Goal: Task Accomplishment & Management: Use online tool/utility

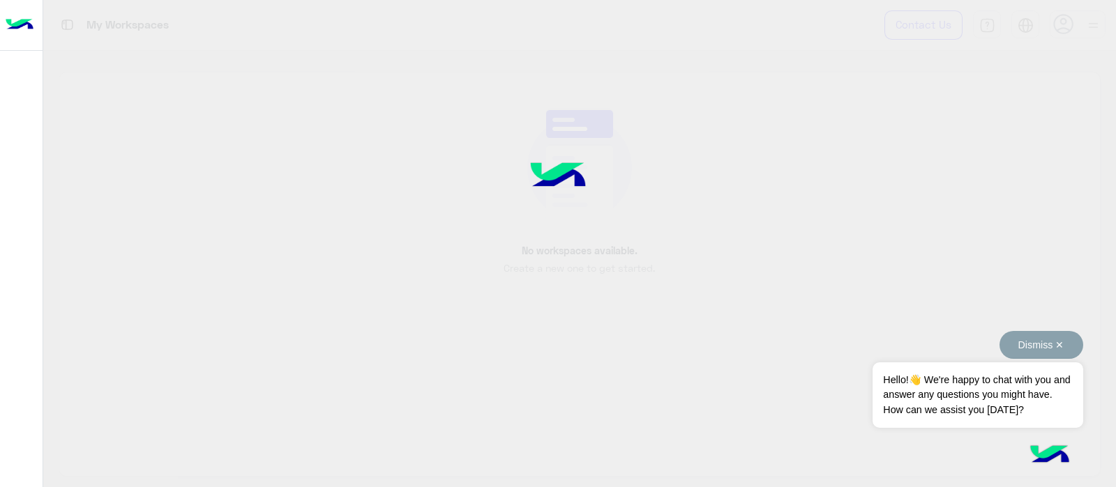
click at [1047, 351] on button "Dismiss ✕" at bounding box center [1041, 345] width 84 height 28
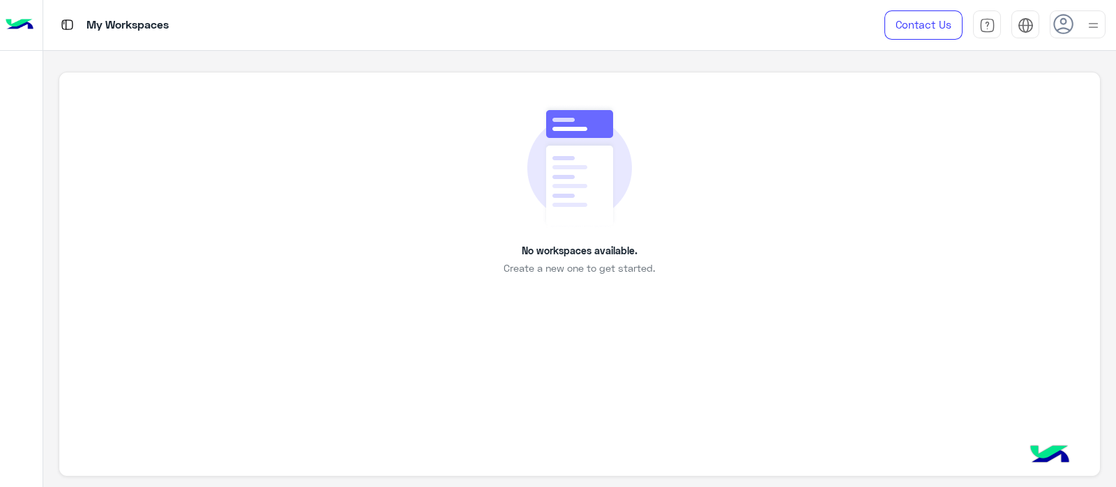
drag, startPoint x: 529, startPoint y: 259, endPoint x: 614, endPoint y: 263, distance: 85.1
click at [614, 263] on div "No workspaces available. Create a new one to get started." at bounding box center [579, 190] width 977 height 172
click at [614, 263] on span "Create a new one to get started." at bounding box center [578, 268] width 151 height 15
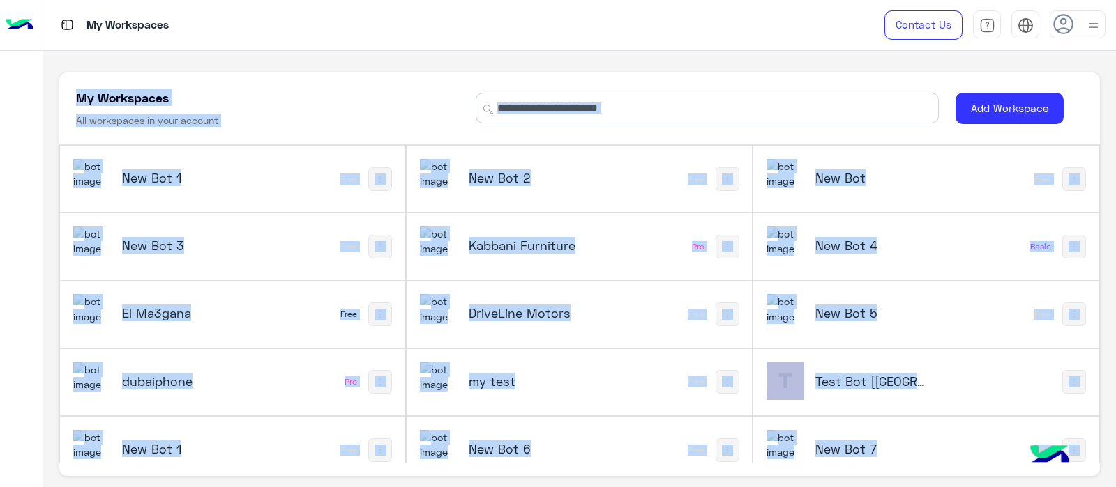
drag, startPoint x: 614, startPoint y: 263, endPoint x: 1045, endPoint y: 424, distance: 460.1
click at [1044, 425] on div "New Bot 7 Free" at bounding box center [925, 450] width 345 height 66
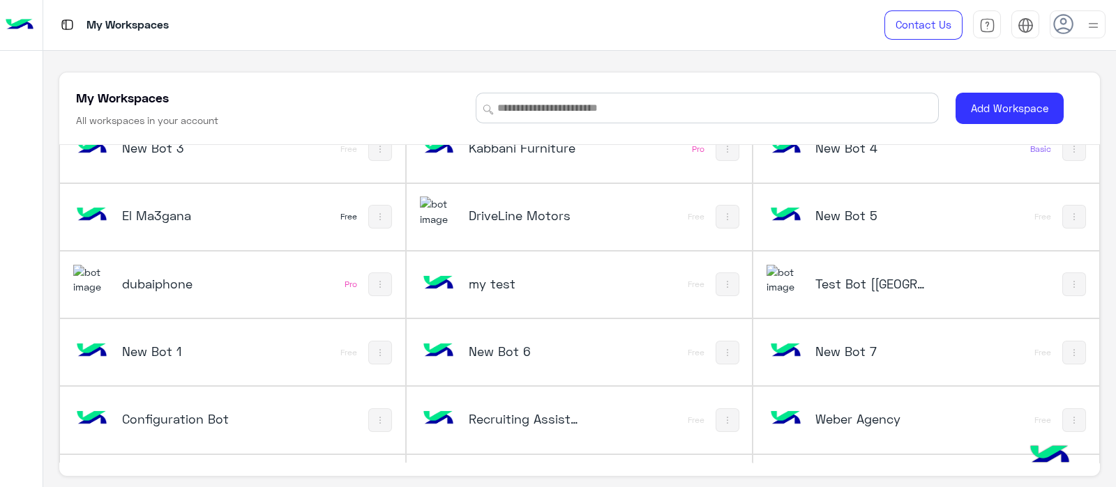
scroll to position [28, 0]
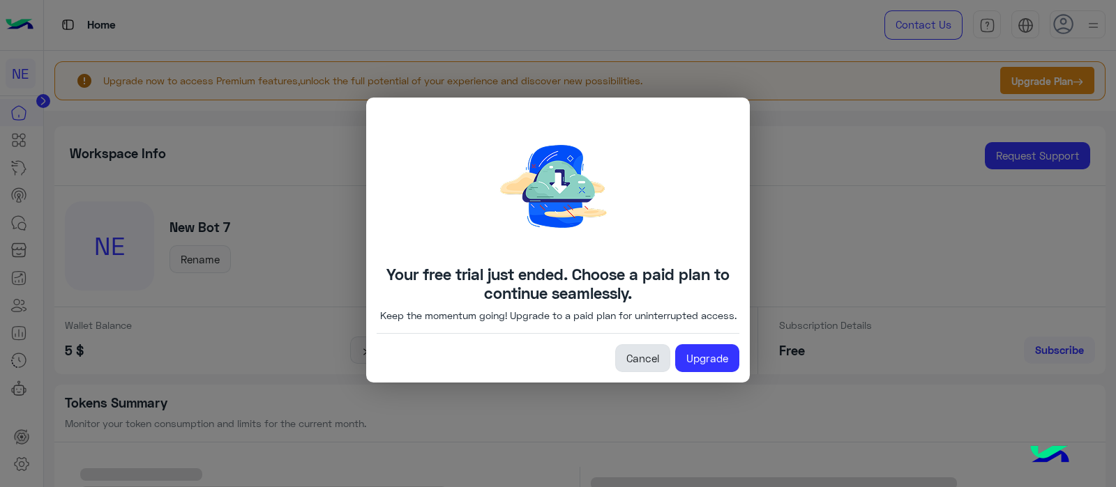
click at [646, 372] on link "Cancel" at bounding box center [642, 358] width 55 height 28
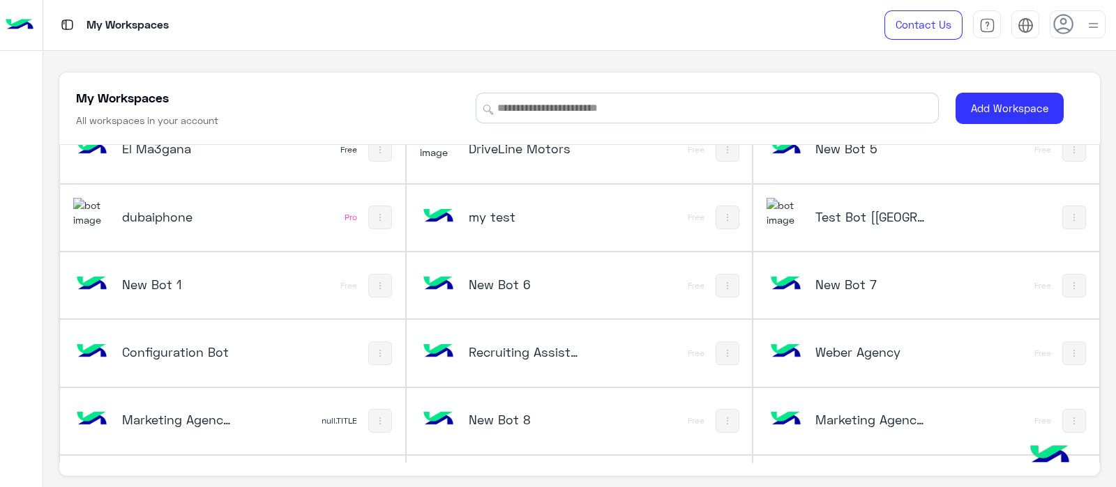
scroll to position [142, 0]
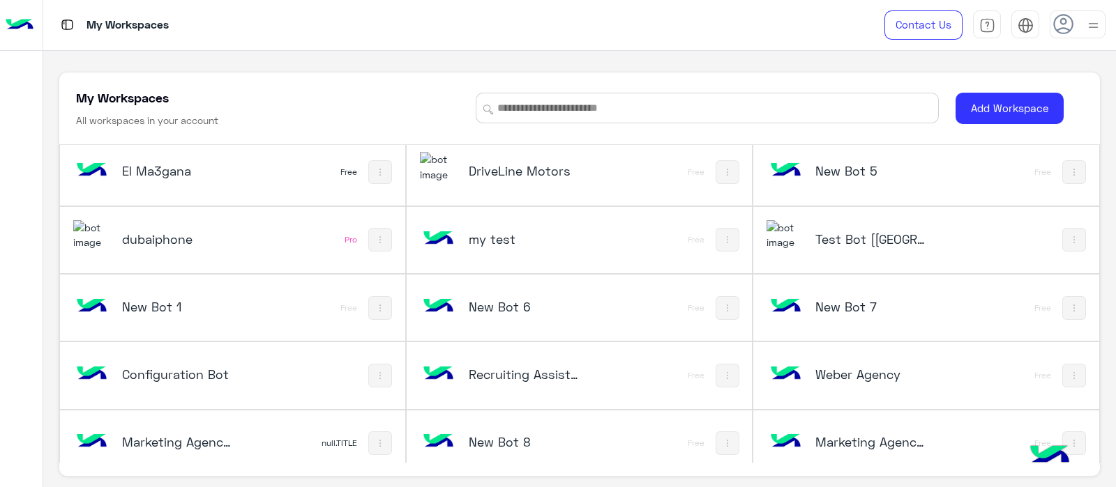
click at [817, 238] on h5 "Test Bot [[GEOGRAPHIC_DATA]]" at bounding box center [872, 239] width 115 height 17
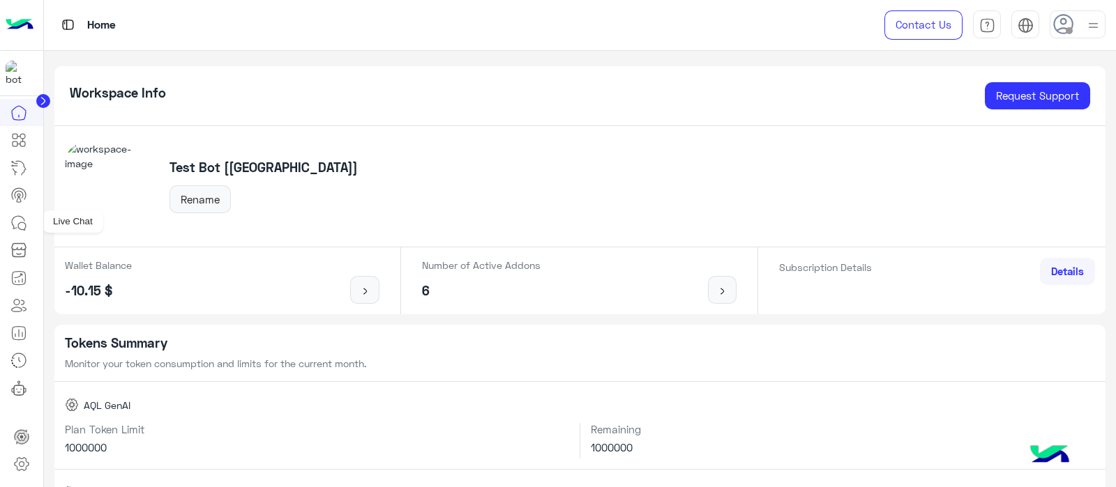
click at [8, 222] on link at bounding box center [19, 223] width 38 height 28
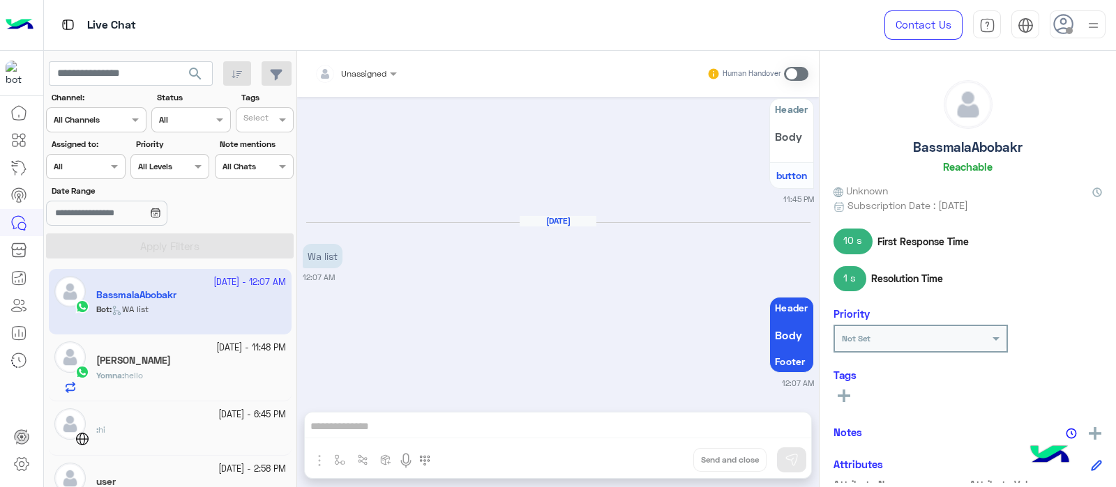
scroll to position [839, 0]
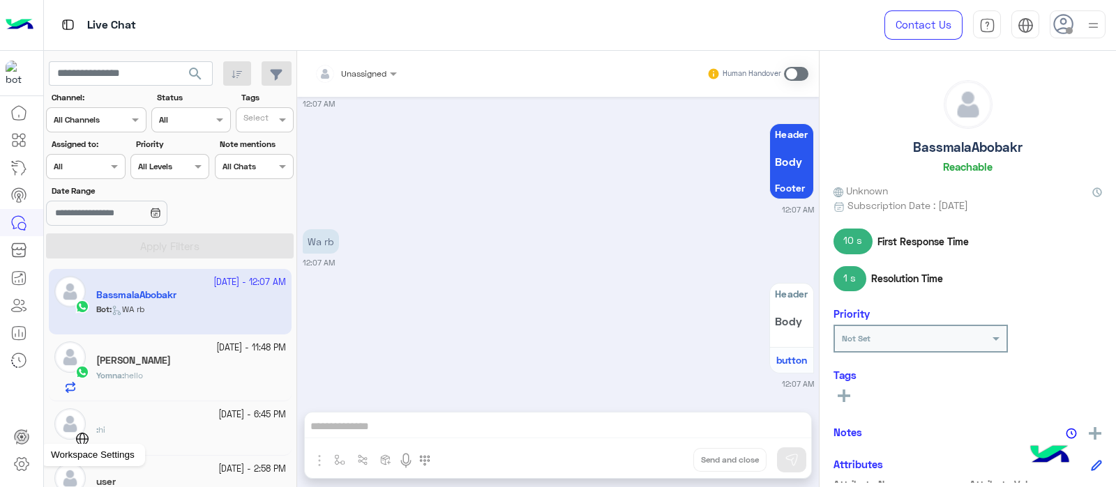
click at [14, 471] on icon at bounding box center [21, 464] width 17 height 17
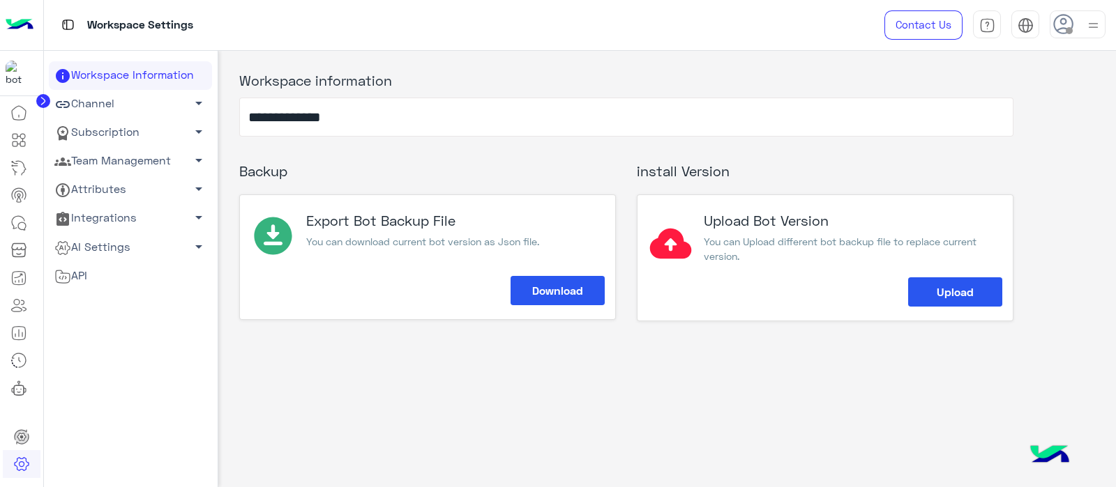
click at [96, 96] on link "Channel arrow_drop_down" at bounding box center [130, 104] width 163 height 29
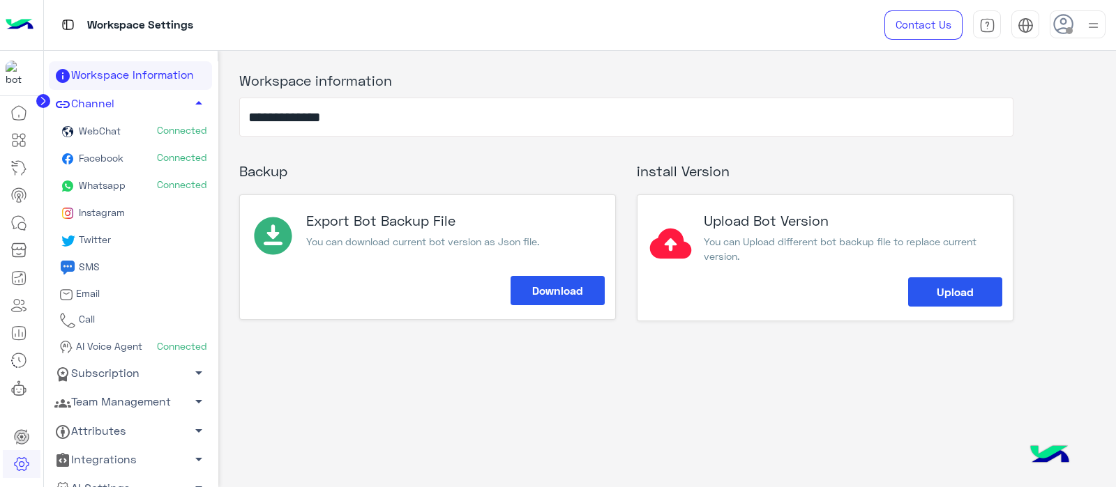
click at [97, 188] on span "Whatsapp" at bounding box center [101, 185] width 50 height 12
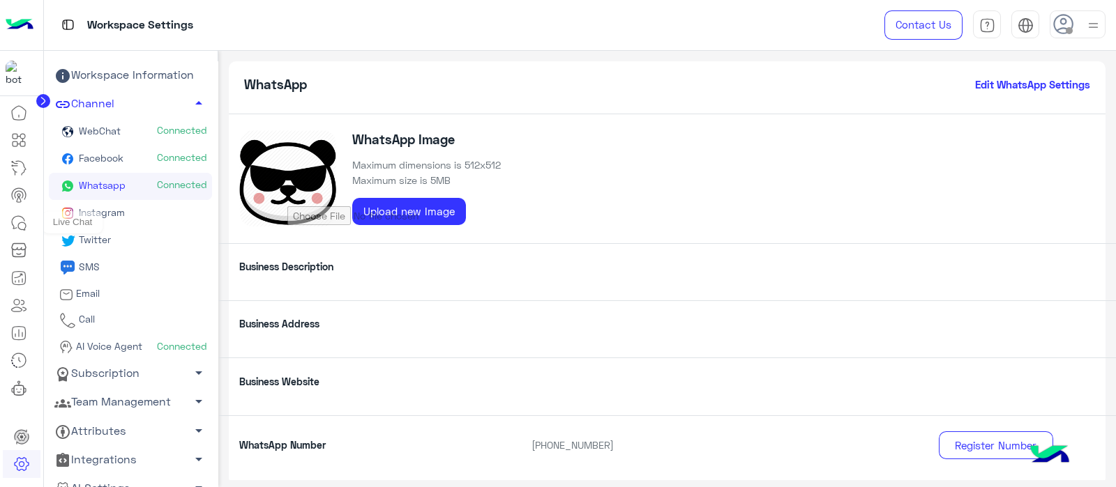
click at [25, 227] on icon at bounding box center [22, 226] width 8 height 8
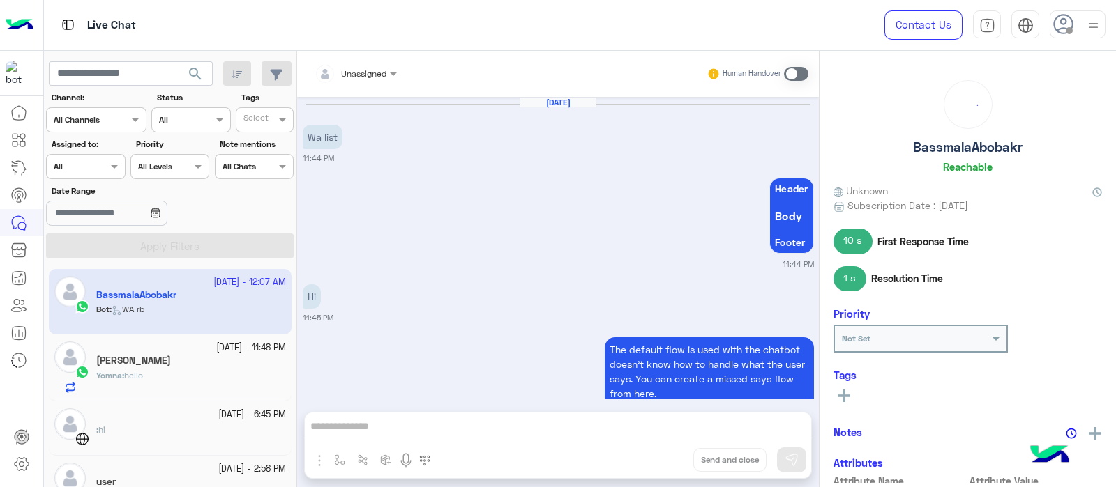
scroll to position [614, 0]
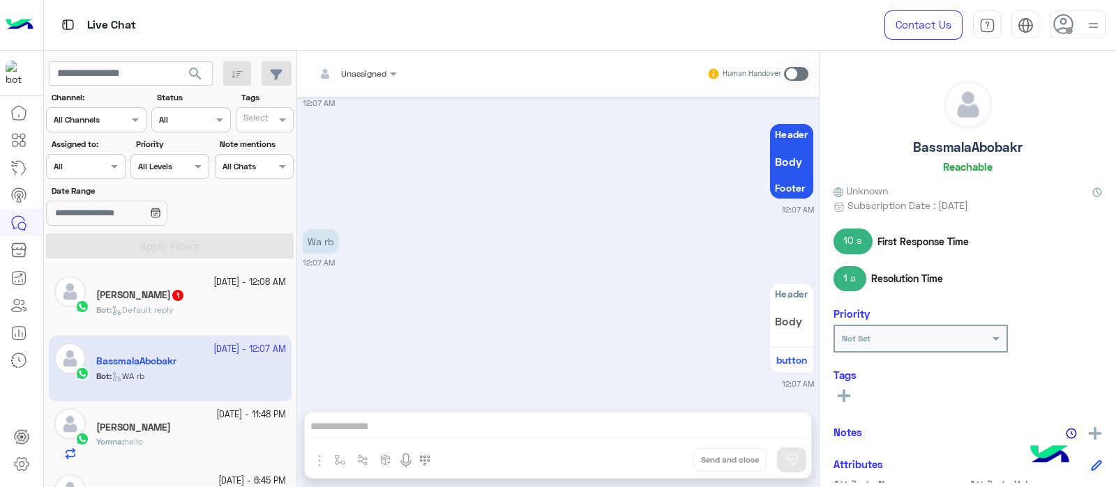
click at [208, 308] on div "Bot : Default reply" at bounding box center [191, 316] width 190 height 24
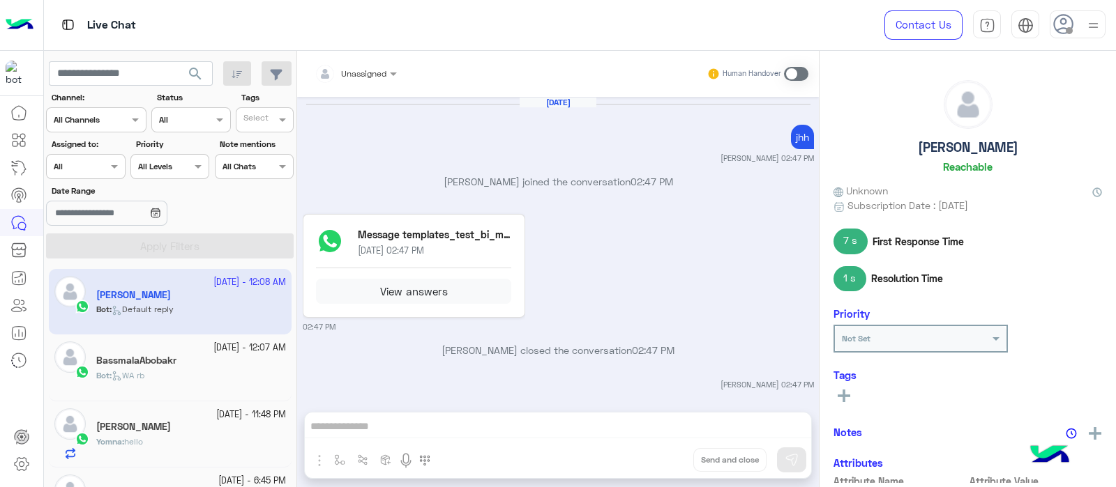
scroll to position [299, 0]
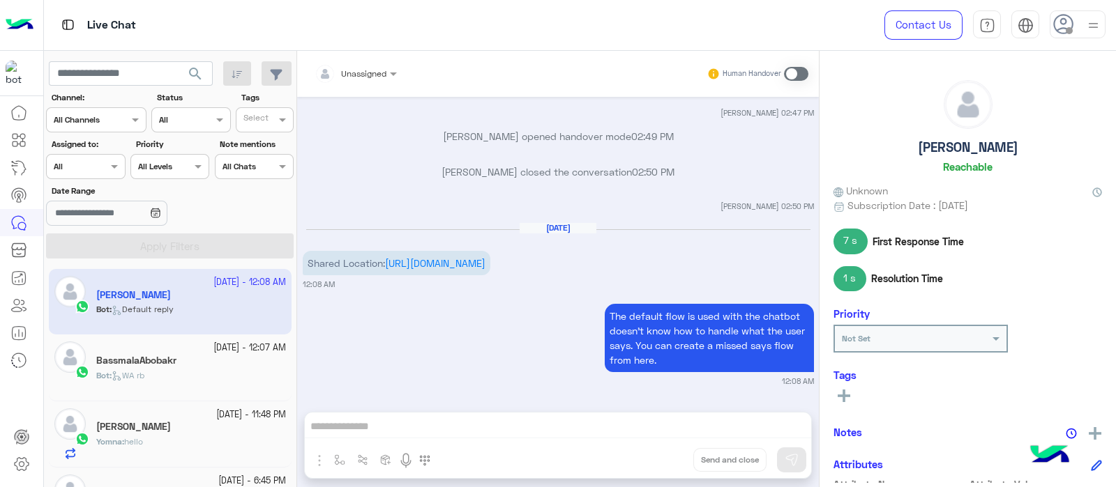
click at [393, 408] on div "Unassigned Human Handover [DATE] [PERSON_NAME] 02:47 PM [PERSON_NAME] joined th…" at bounding box center [558, 272] width 522 height 442
click at [422, 439] on div "Unassigned Human Handover [DATE] [PERSON_NAME] 02:47 PM [PERSON_NAME] joined th…" at bounding box center [558, 272] width 522 height 442
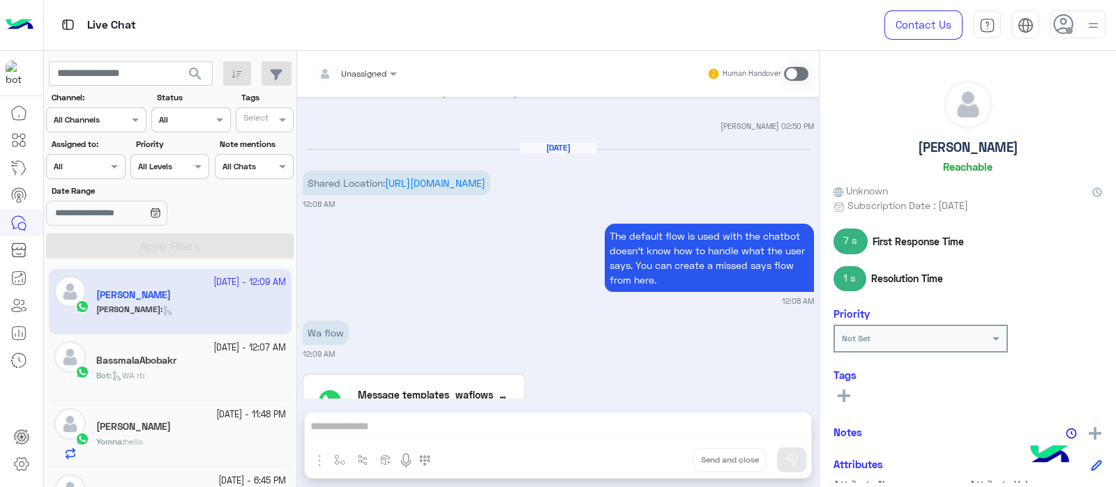
scroll to position [485, 0]
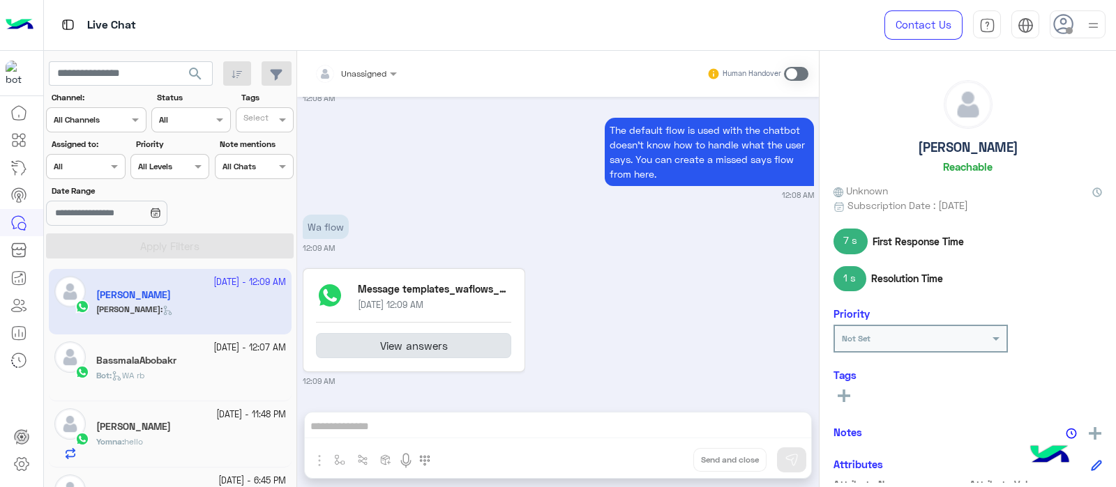
click at [347, 345] on button "View answers" at bounding box center [413, 345] width 195 height 25
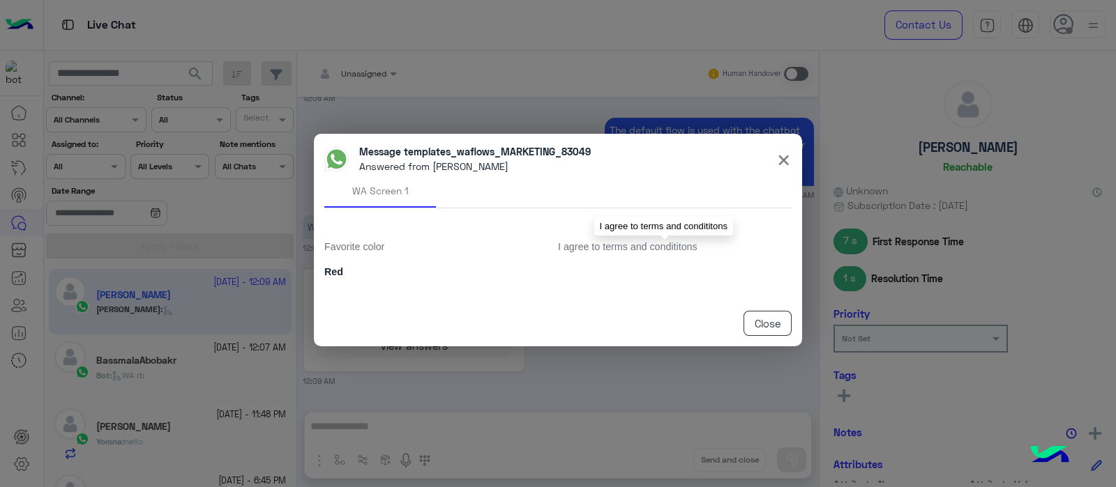
click at [596, 254] on p "I agree to terms and condititons" at bounding box center [664, 247] width 213 height 15
click at [755, 319] on button "Close" at bounding box center [767, 323] width 48 height 25
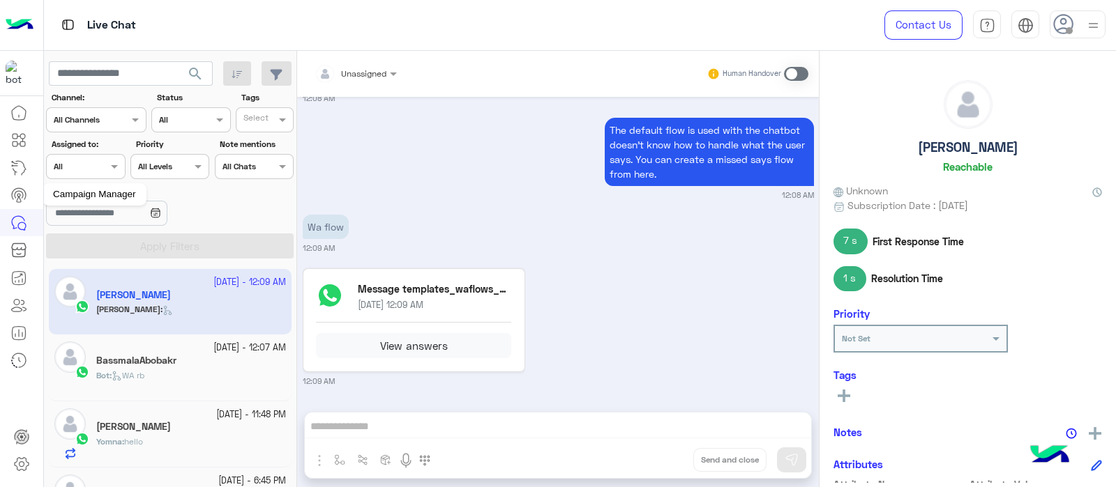
click at [22, 193] on icon at bounding box center [19, 194] width 8 height 7
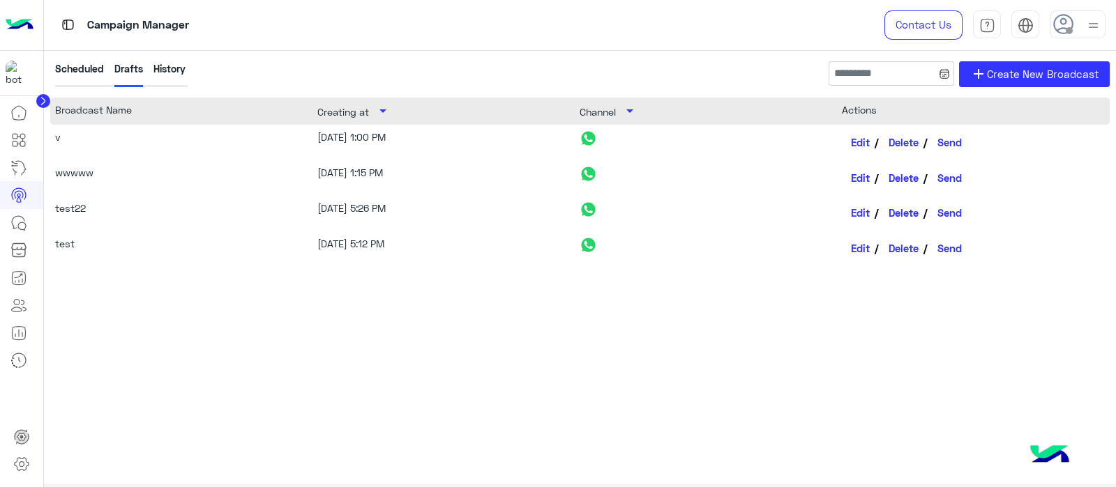
click at [158, 68] on div "History" at bounding box center [169, 74] width 32 height 26
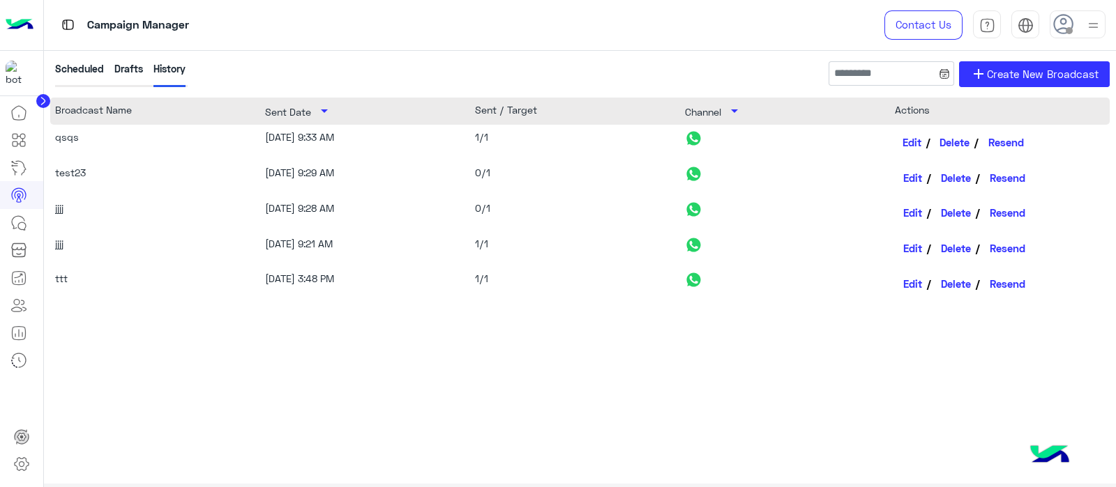
click at [921, 137] on link "Edit" at bounding box center [913, 142] width 36 height 24
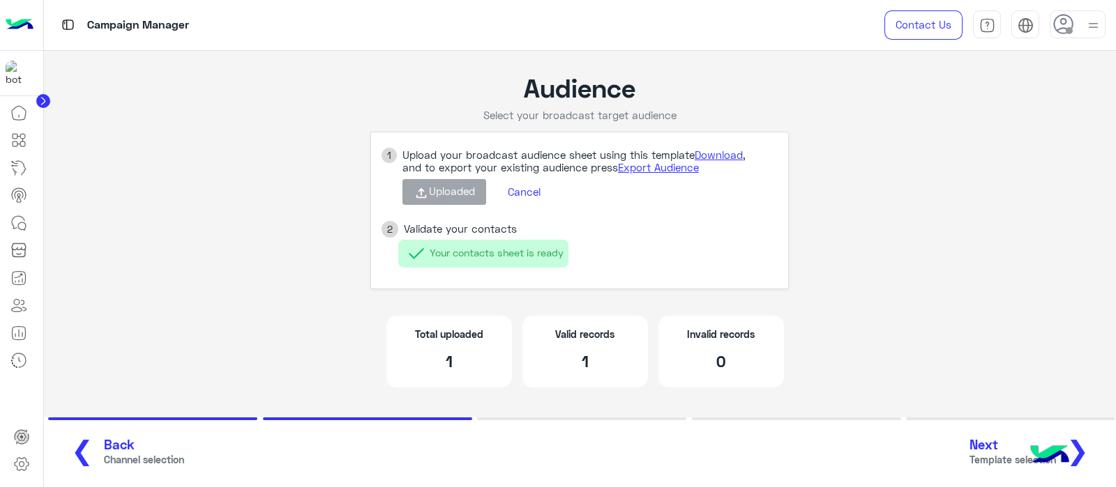
click at [980, 451] on span "Next" at bounding box center [1012, 445] width 86 height 16
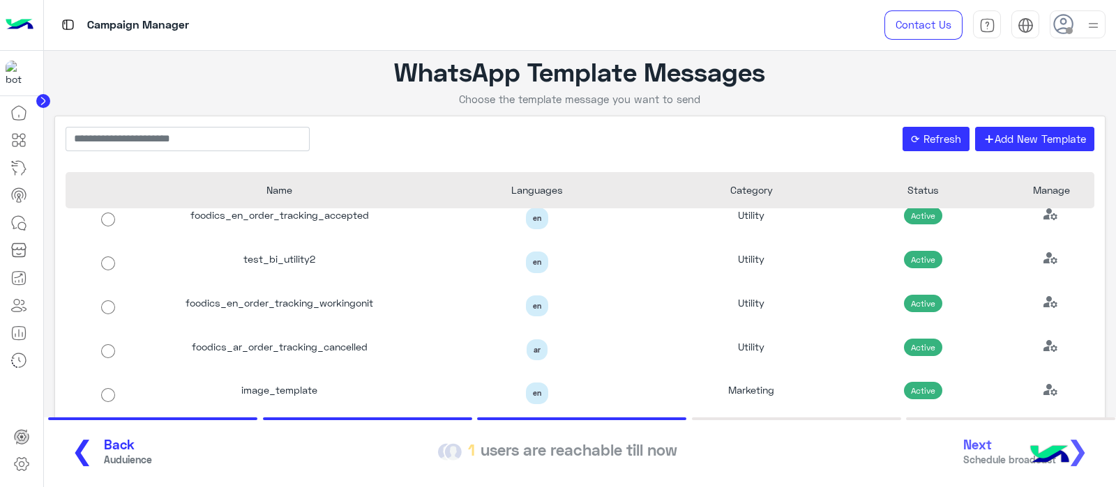
scroll to position [400, 0]
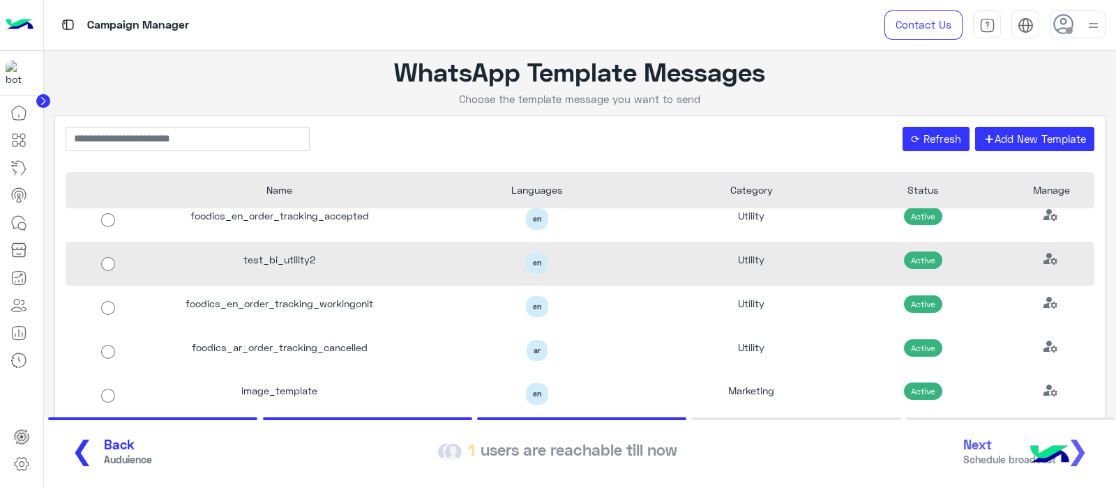
click at [345, 264] on div "test_bi_utility2" at bounding box center [279, 264] width 257 height 44
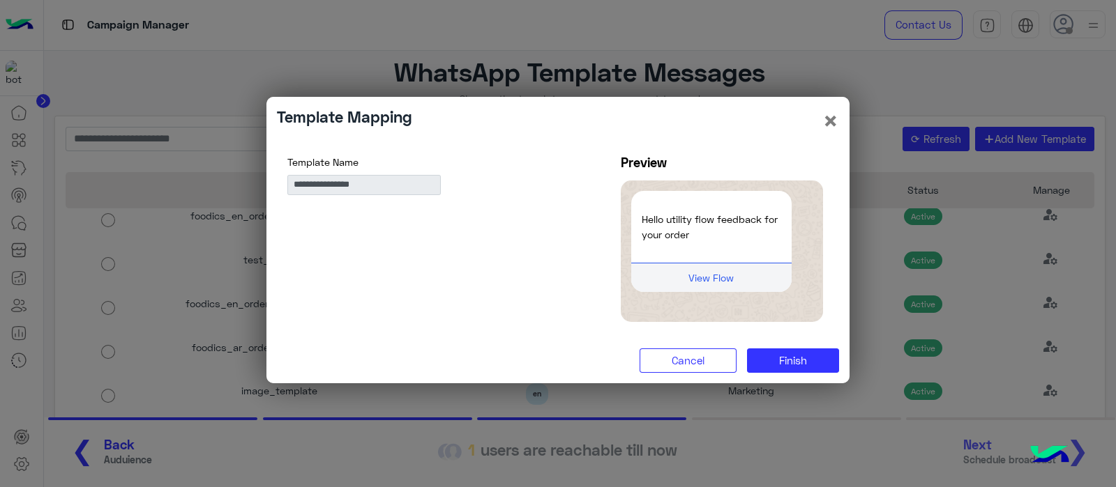
click at [811, 374] on div "**********" at bounding box center [557, 240] width 582 height 287
click at [821, 368] on button "Finish" at bounding box center [793, 361] width 92 height 25
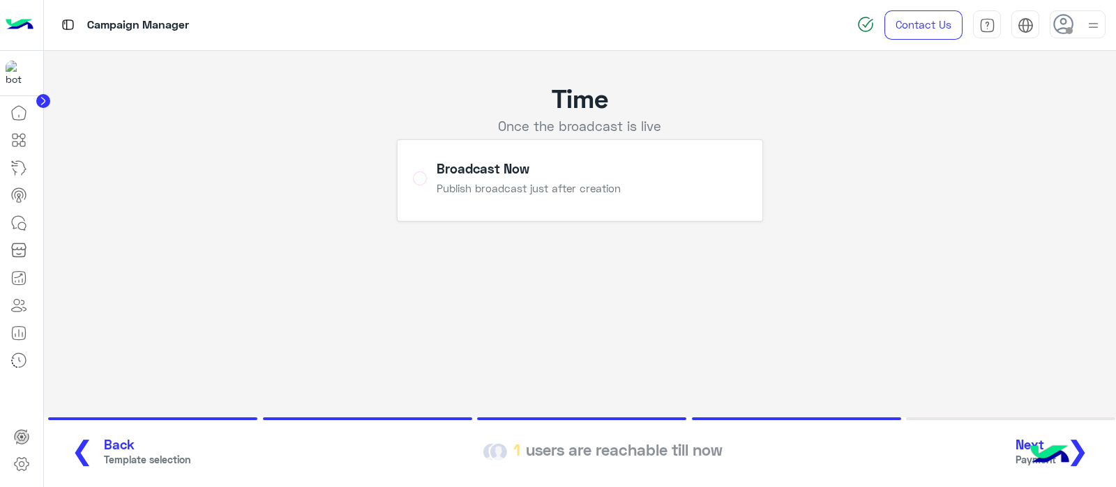
drag, startPoint x: 1061, startPoint y: 432, endPoint x: 1073, endPoint y: 434, distance: 12.6
click at [1073, 434] on section "❮ Back Template selection 1 users are reachable till now Next Payment ❯" at bounding box center [580, 453] width 1073 height 70
click at [1077, 445] on span "❯" at bounding box center [1077, 449] width 22 height 31
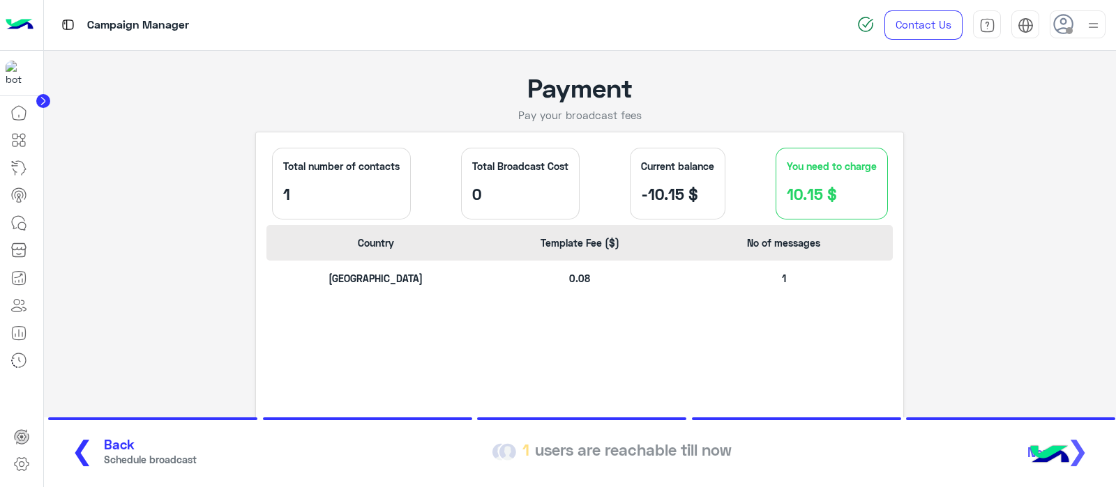
click at [1084, 449] on div "❮ Back Schedule broadcast 1 users are reachable till now Next ❯" at bounding box center [579, 453] width 1047 height 38
click at [727, 204] on div "Total number of contacts 1 Total Broadcast Cost 0 Current balance -10.15 $ You …" at bounding box center [579, 184] width 626 height 82
drag, startPoint x: 727, startPoint y: 204, endPoint x: 604, endPoint y: 193, distance: 123.2
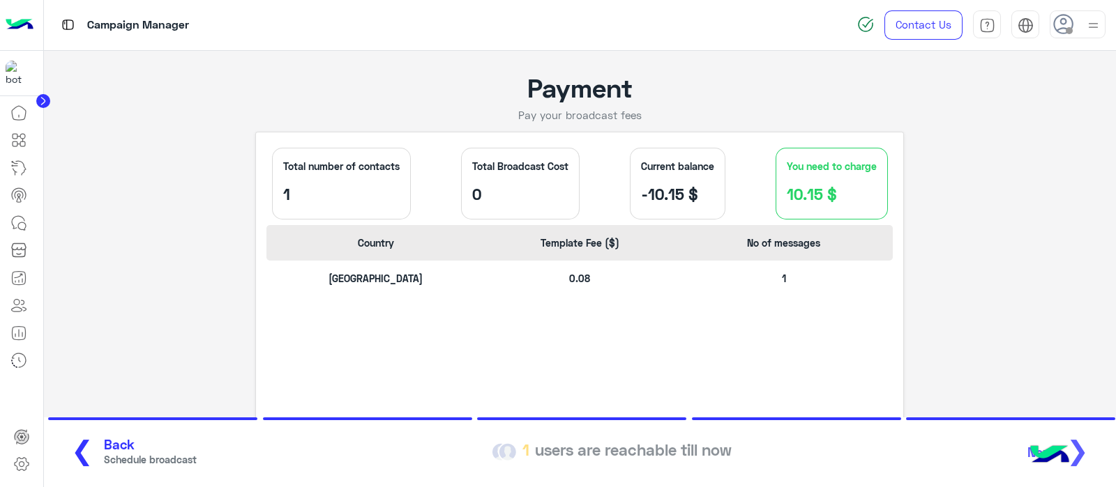
click at [604, 193] on div "Total number of contacts 1 Total Broadcast Cost 0 Current balance -10.15 $ You …" at bounding box center [579, 184] width 626 height 82
click at [620, 219] on div "Total number of contacts 1 Total Broadcast Cost 0 Current balance -10.15 $ You …" at bounding box center [579, 184] width 626 height 82
click at [733, 176] on div "Total number of contacts 1 Total Broadcast Cost 0 Current balance -10.15 $ You …" at bounding box center [579, 184] width 626 height 82
click at [1079, 461] on div "❮ Back Schedule broadcast 1 users are reachable till now Next ❯" at bounding box center [579, 453] width 1047 height 38
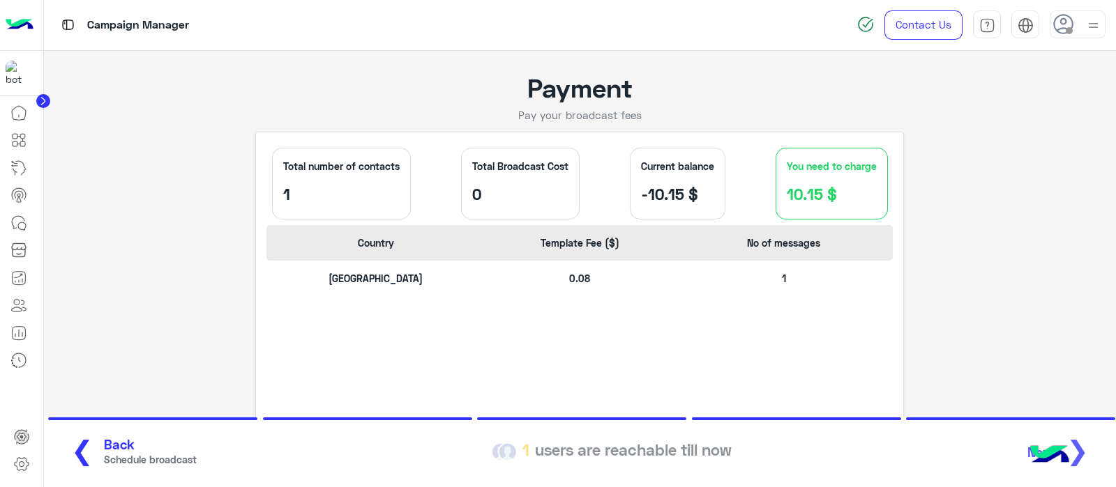
click at [109, 463] on span "Schedule broadcast" at bounding box center [150, 460] width 93 height 15
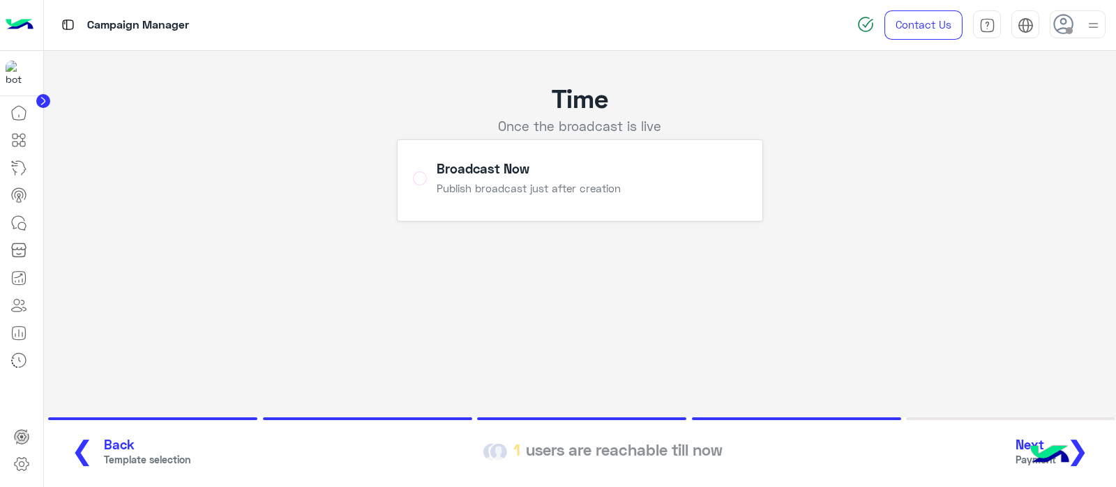
click at [0, 410] on div at bounding box center [21, 294] width 43 height 390
click at [17, 200] on icon at bounding box center [18, 195] width 17 height 17
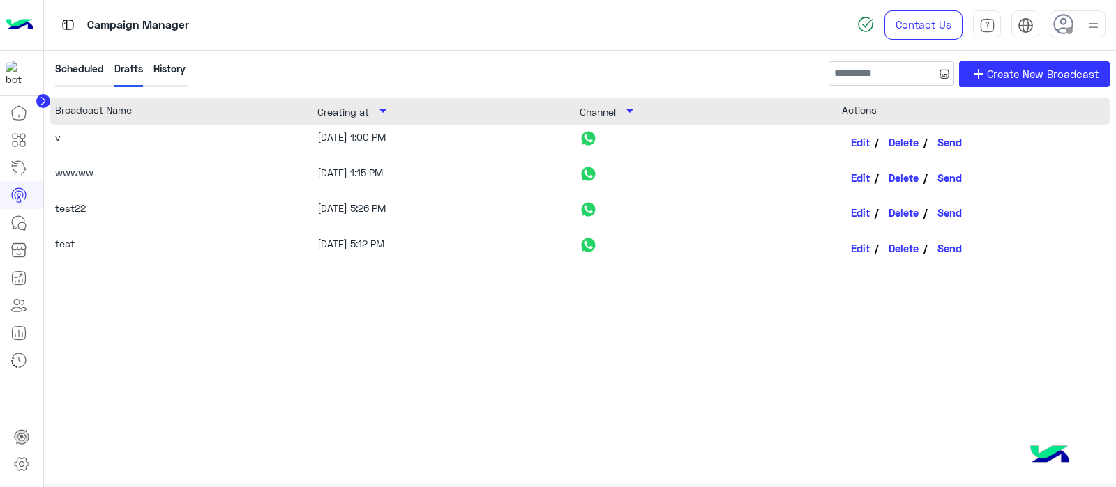
click at [167, 79] on div "History" at bounding box center [169, 74] width 32 height 26
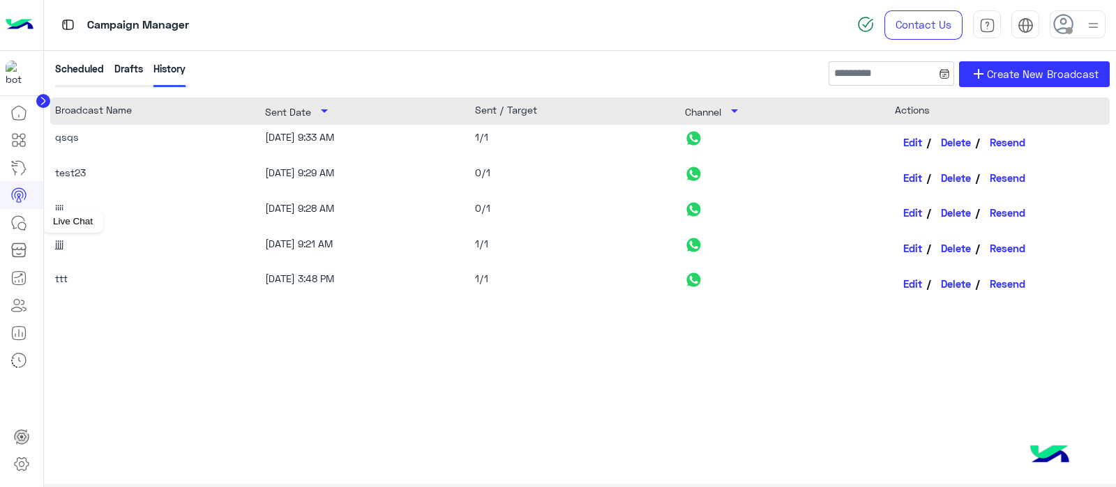
click at [13, 218] on icon at bounding box center [18, 223] width 17 height 17
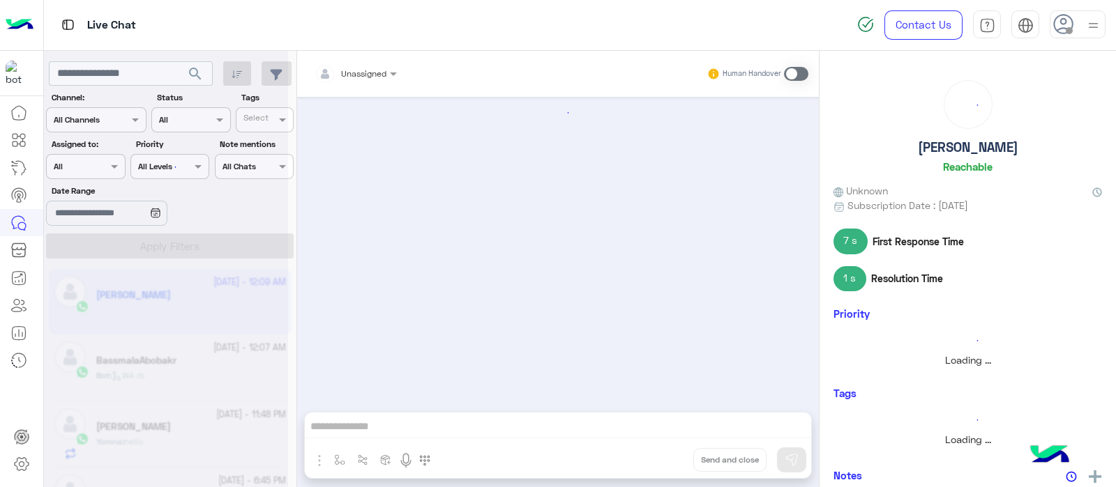
scroll to position [396, 0]
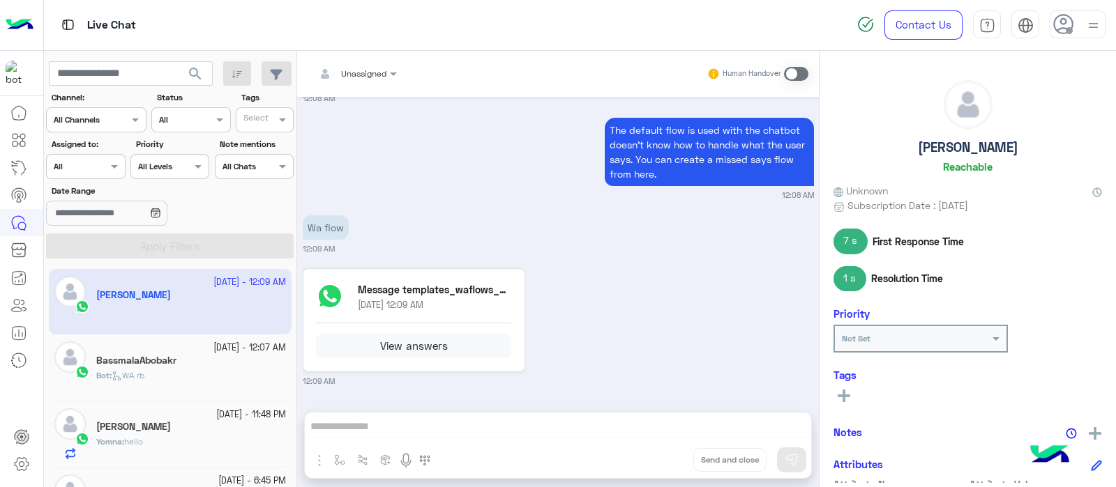
click at [16, 31] on img at bounding box center [20, 24] width 28 height 29
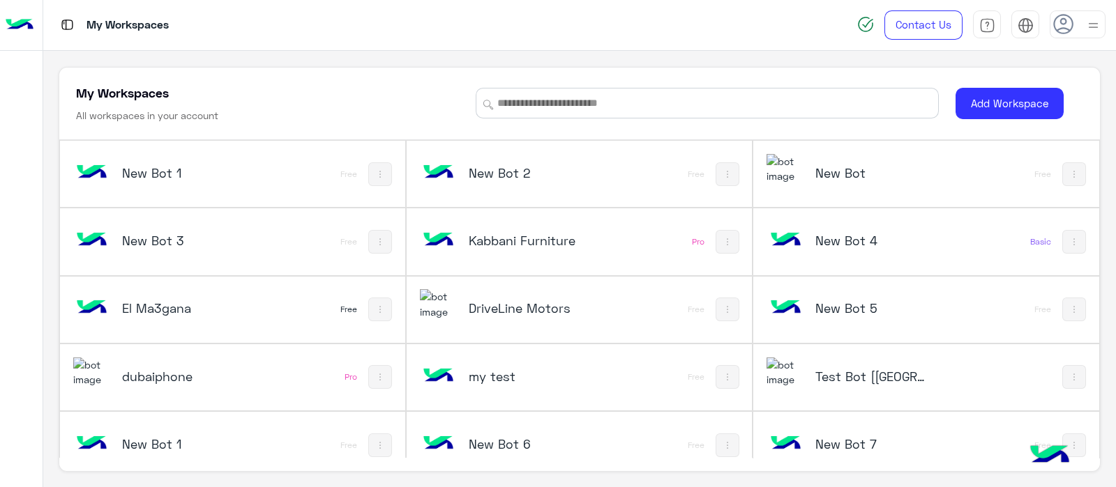
click at [831, 358] on div "Test Bot [[GEOGRAPHIC_DATA]]" at bounding box center [862, 378] width 192 height 40
